Goal: Task Accomplishment & Management: Manage account settings

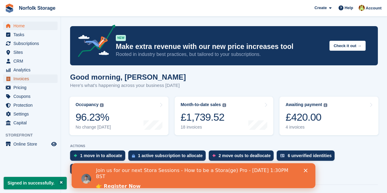
click at [19, 80] on span "Invoices" at bounding box center [31, 79] width 37 height 9
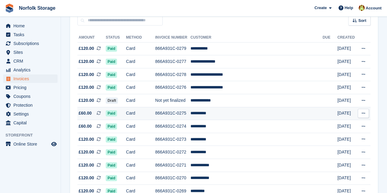
scroll to position [61, 0]
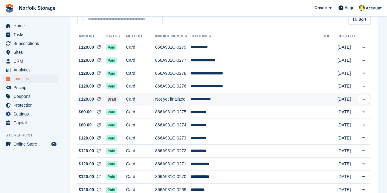
click at [210, 100] on td "**********" at bounding box center [256, 99] width 132 height 13
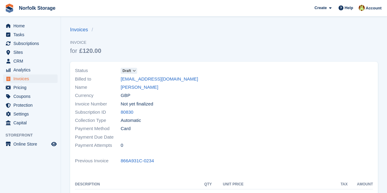
click at [125, 69] on span "Draft" at bounding box center [126, 70] width 9 height 5
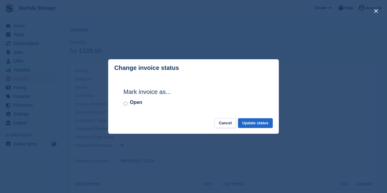
click at [136, 102] on label "Open" at bounding box center [136, 102] width 12 height 7
click at [264, 124] on button "Update status" at bounding box center [255, 123] width 35 height 10
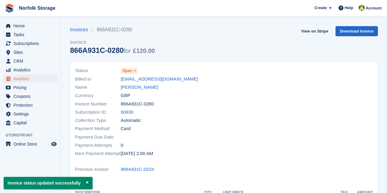
click at [129, 69] on span "Open" at bounding box center [126, 70] width 9 height 5
click at [131, 72] on span "Open" at bounding box center [126, 70] width 9 height 5
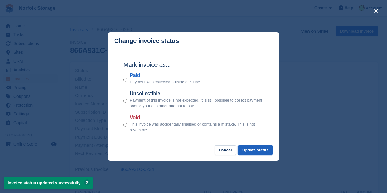
click at [260, 150] on button "Update status" at bounding box center [255, 151] width 35 height 10
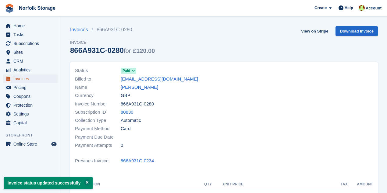
click at [21, 80] on span "Invoices" at bounding box center [31, 79] width 37 height 9
